Goal: Find specific page/section: Find specific page/section

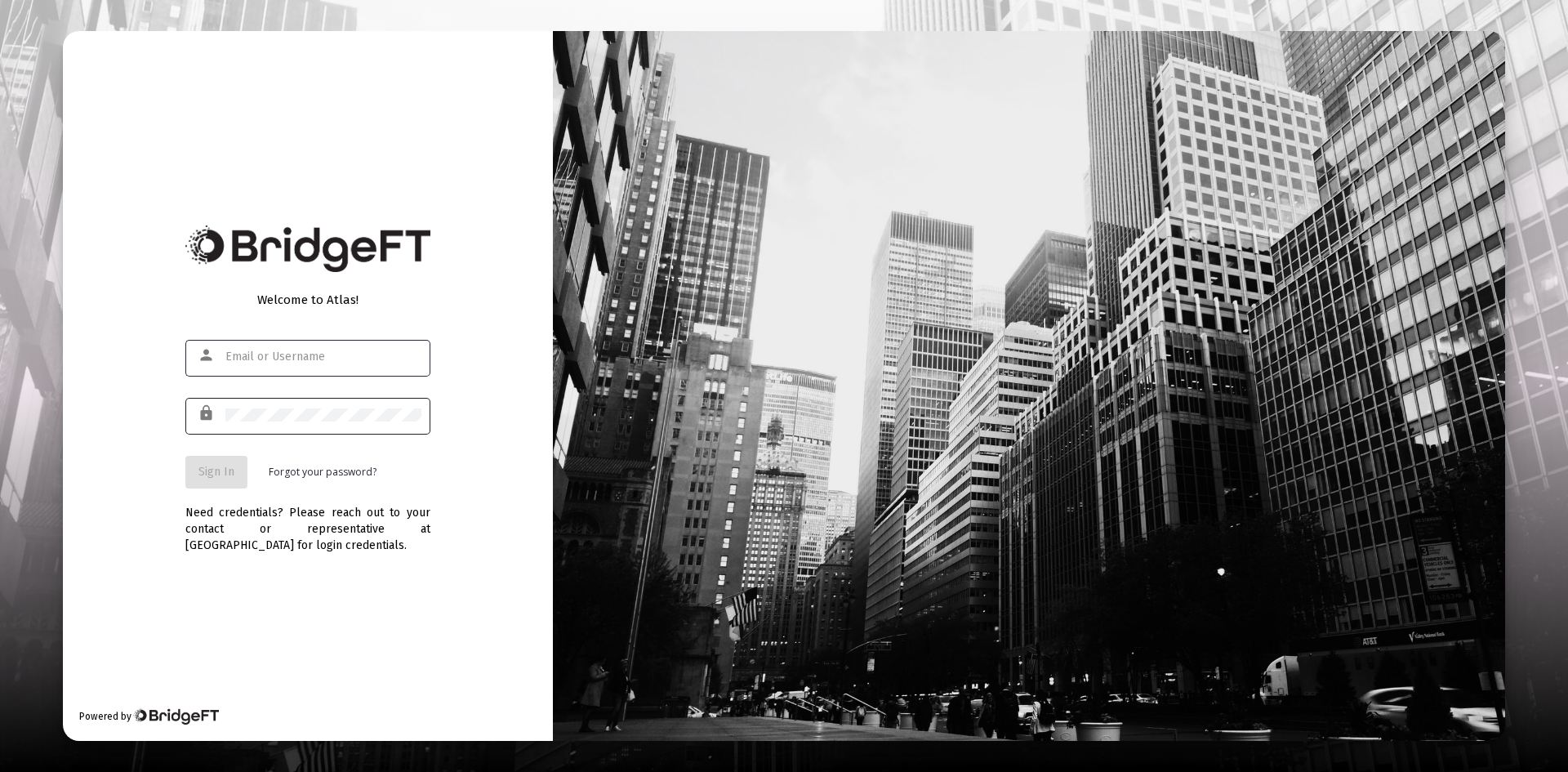
type input "[PERSON_NAME][EMAIL_ADDRESS][DOMAIN_NAME]"
click at [223, 466] on span "Sign In" at bounding box center [216, 471] width 36 height 14
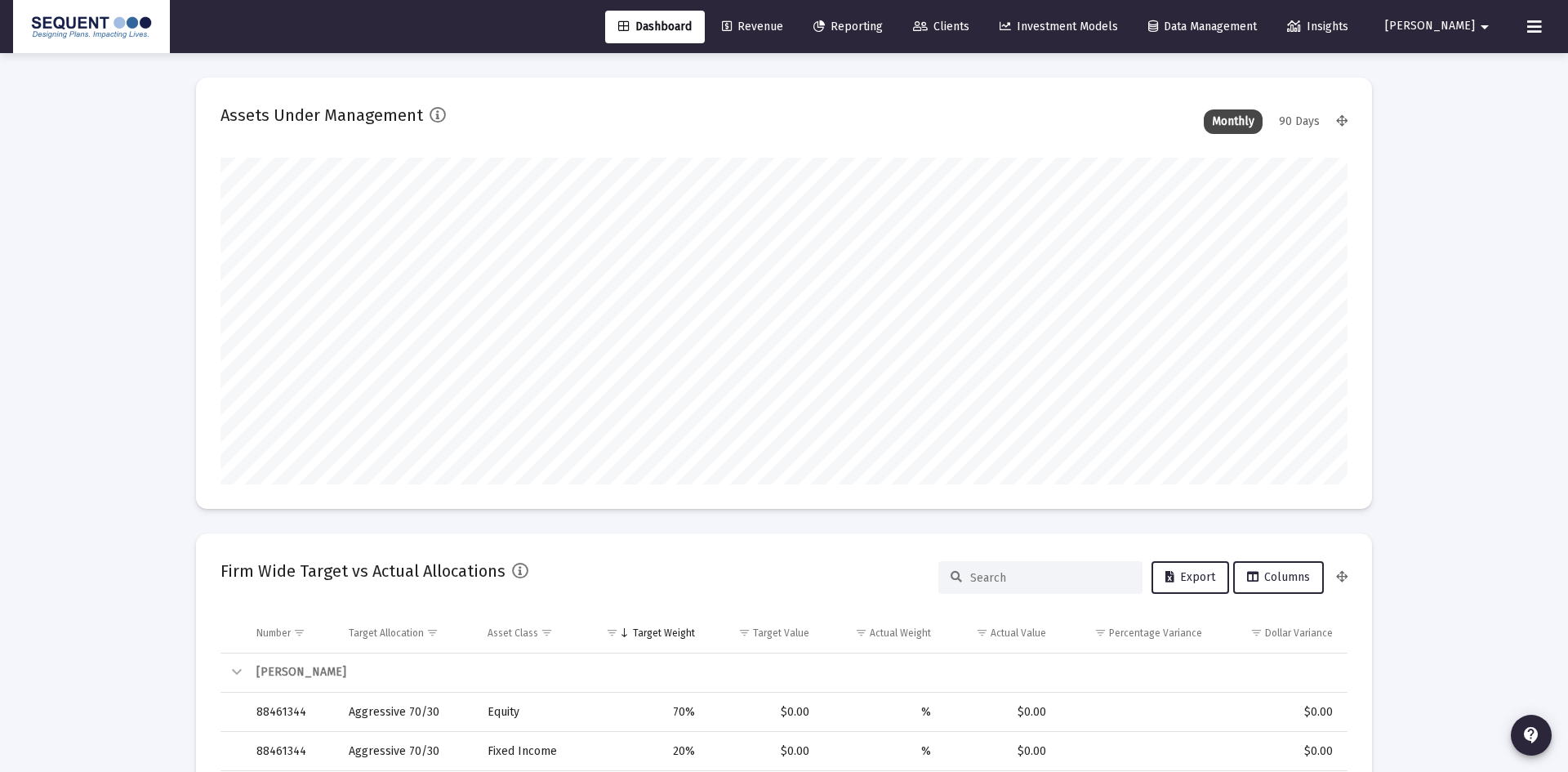
type input "[DATE]"
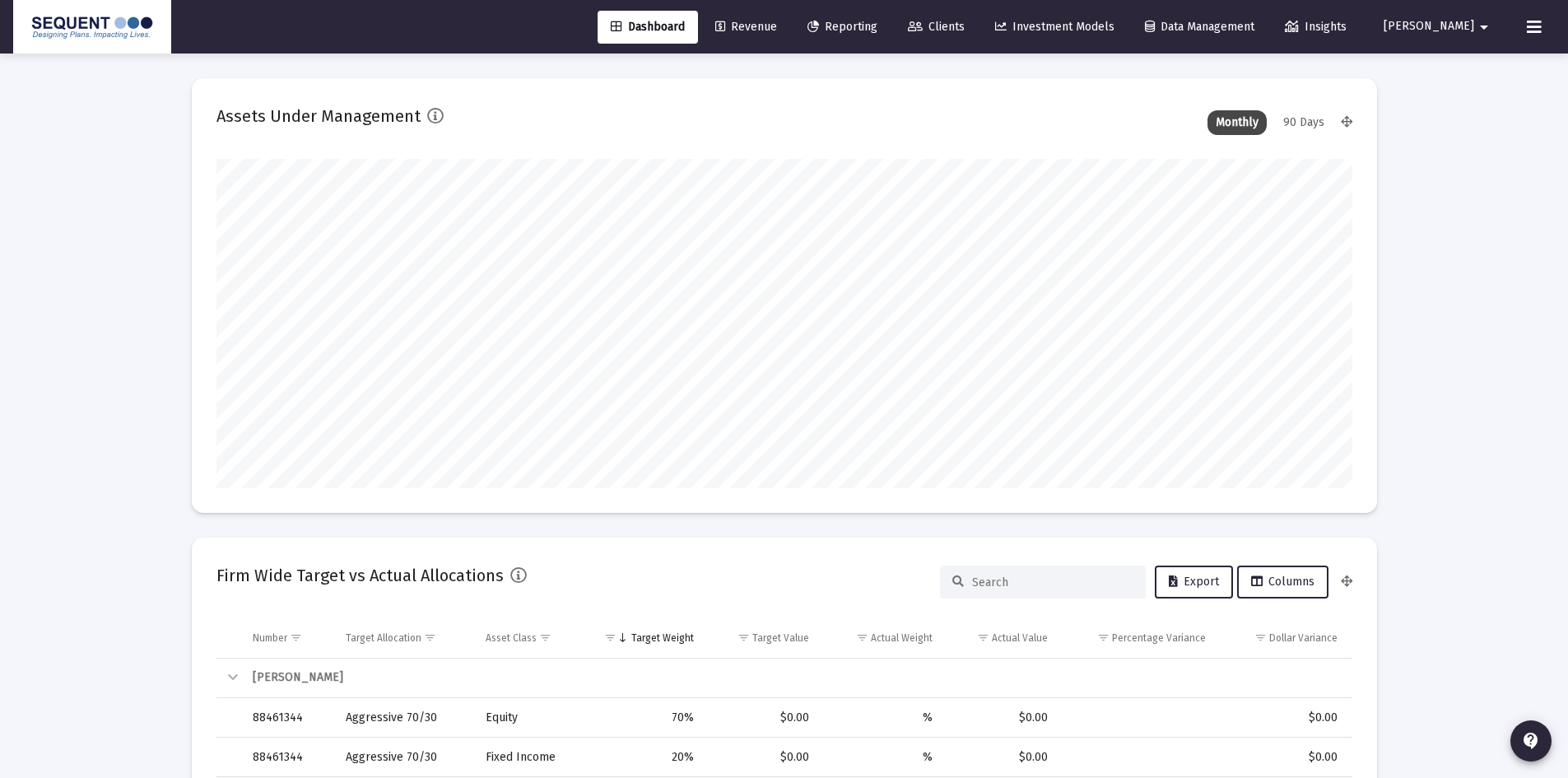
click at [965, 26] on span "Clients" at bounding box center [936, 27] width 57 height 14
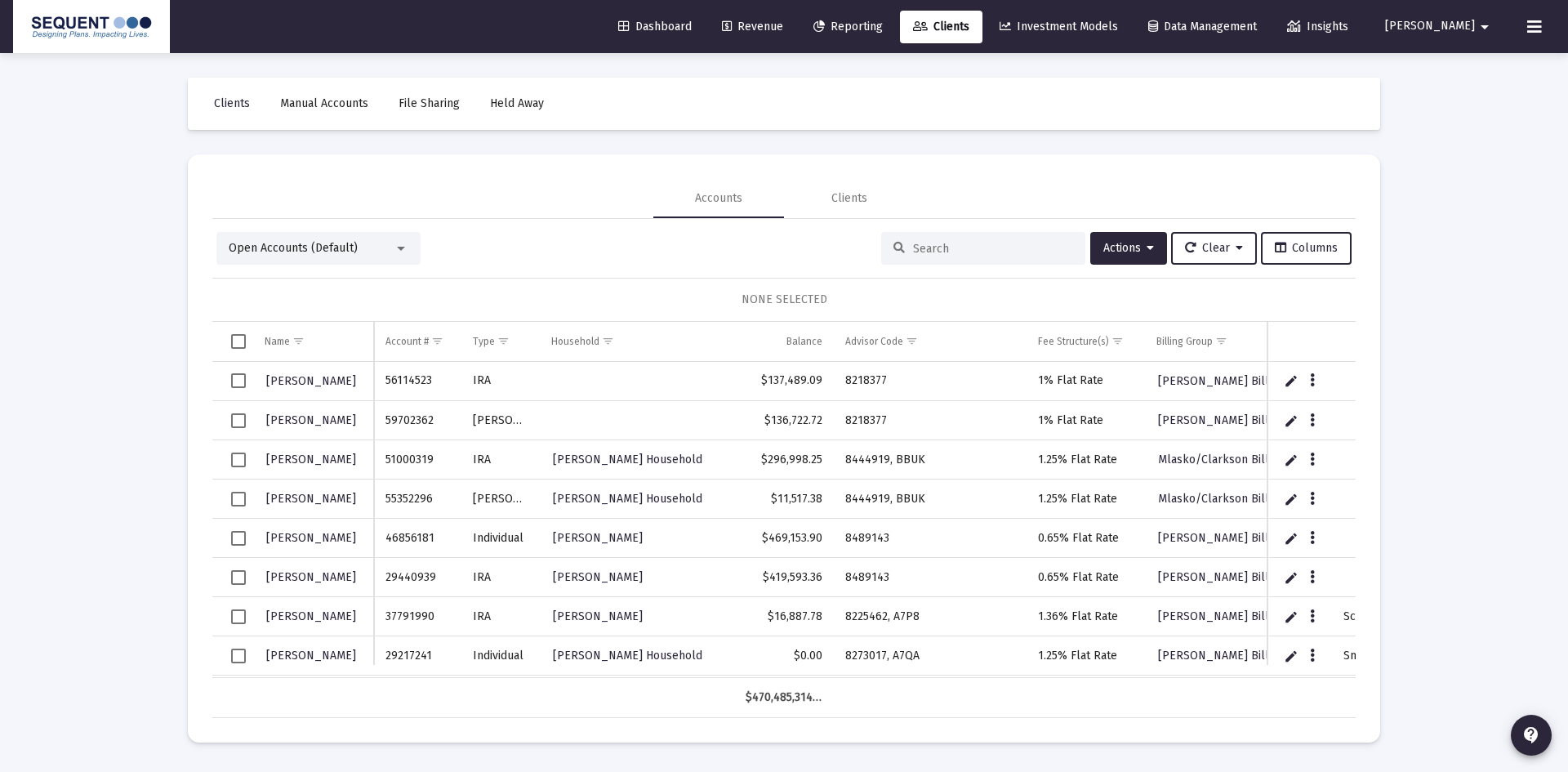
click at [974, 244] on input at bounding box center [993, 248] width 160 height 14
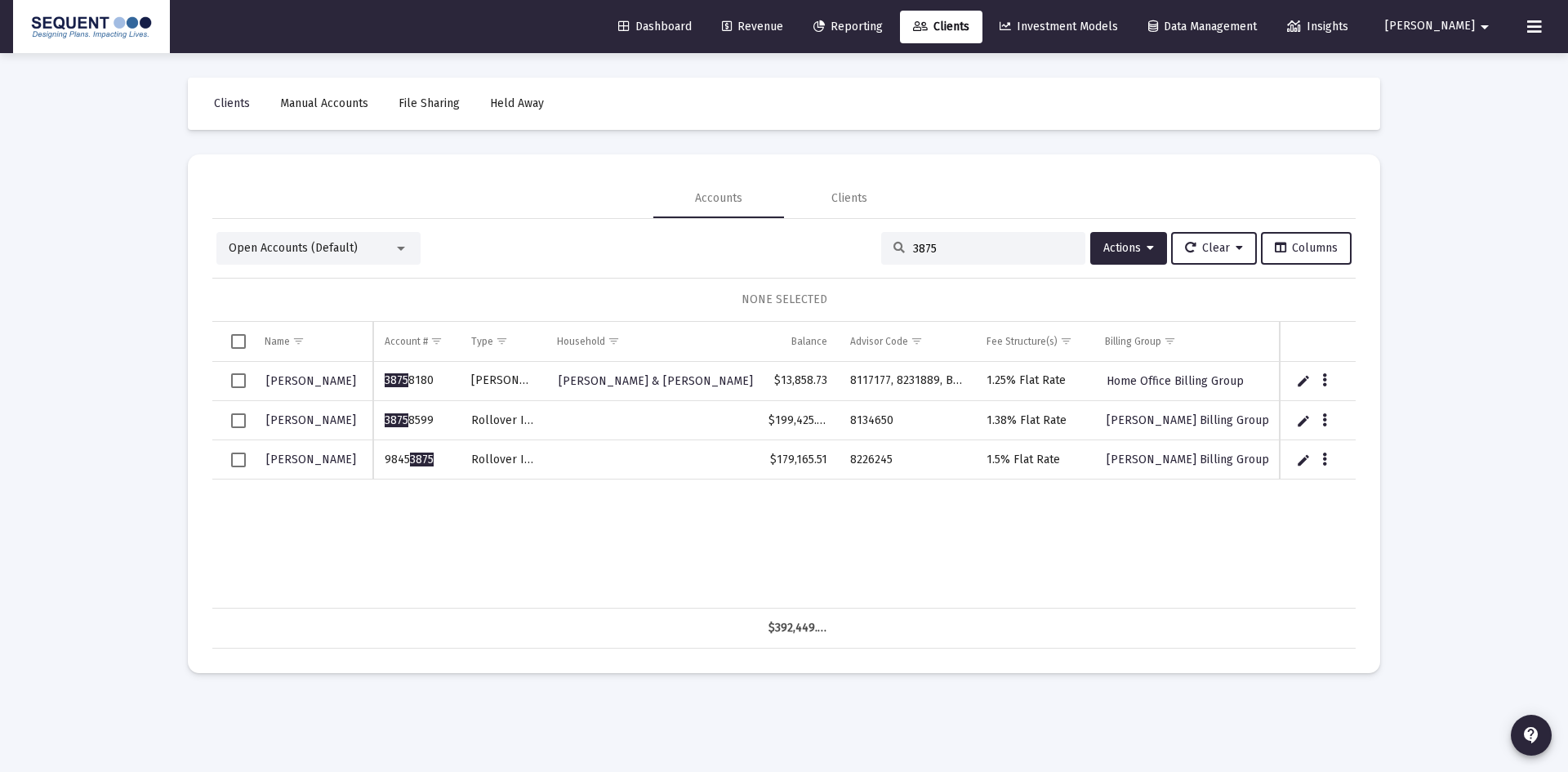
type input "3875"
